Goal: Check status: Check status

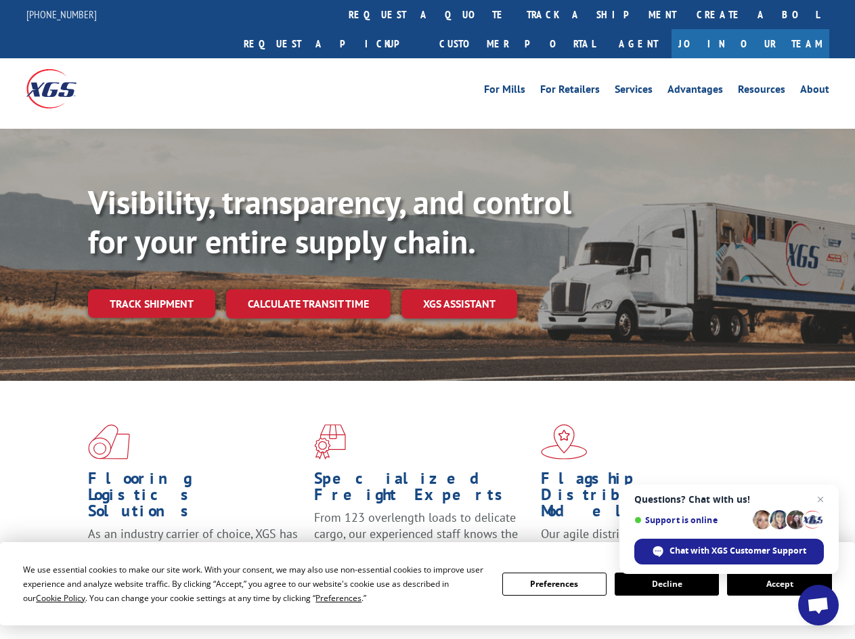
click at [427, 319] on div "Visibility, transparency, and control for your entire supply chain. Track shipm…" at bounding box center [471, 277] width 767 height 189
click at [47, 597] on span "Cookie Policy" at bounding box center [60, 598] width 49 height 12
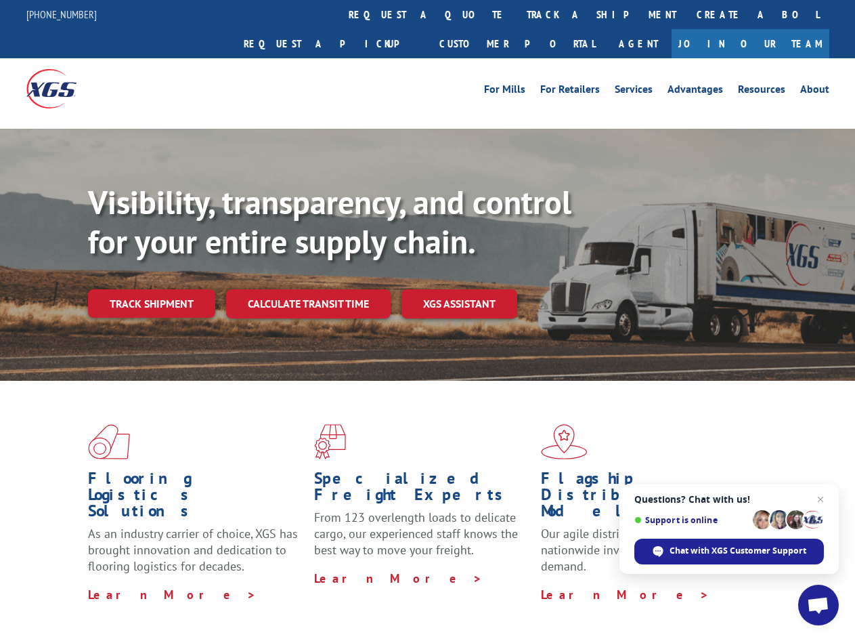
click at [326, 597] on div "Flooring Logistics Solutions As an industry carrier of choice, XGS has brought …" at bounding box center [427, 517] width 855 height 272
click at [555, 584] on div "Flooring Logistics Solutions As an industry carrier of choice, XGS has brought …" at bounding box center [427, 513] width 855 height 265
click at [667, 584] on div "Flooring Logistics Solutions As an industry carrier of choice, XGS has brought …" at bounding box center [427, 513] width 855 height 265
click at [779, 584] on div "Flooring Logistics Solutions As an industry carrier of choice, XGS has brought …" at bounding box center [427, 513] width 855 height 265
click at [427, 319] on div "Visibility, transparency, and control for your entire supply chain. Track shipm…" at bounding box center [471, 277] width 767 height 189
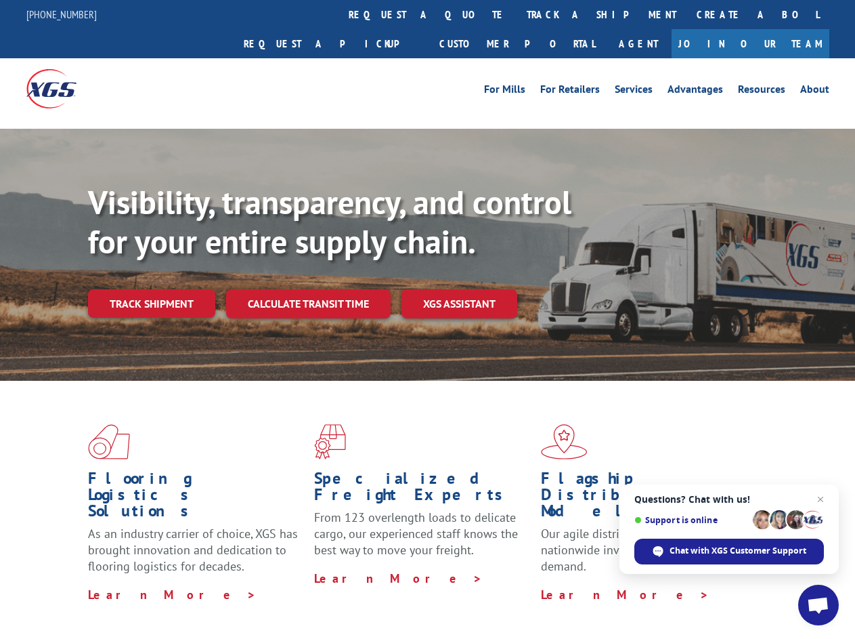
click at [517, 14] on link "track a shipment" at bounding box center [602, 14] width 170 height 29
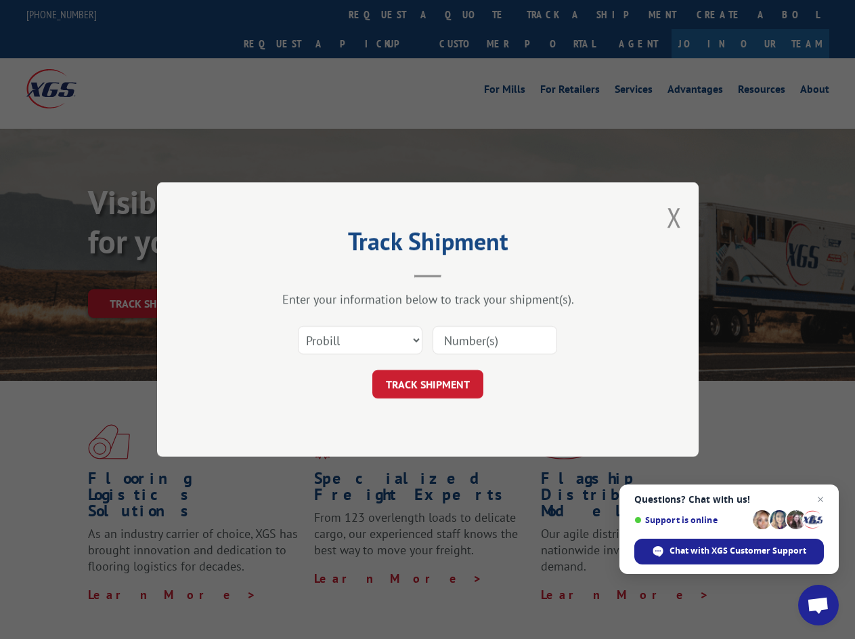
click at [473, 14] on div "Track Shipment Enter your information below to track your shipment(s). Select c…" at bounding box center [427, 319] width 855 height 639
click at [557, 14] on div "Track Shipment Enter your information below to track your shipment(s). Select c…" at bounding box center [427, 319] width 855 height 639
